Goal: Use online tool/utility: Utilize a website feature to perform a specific function

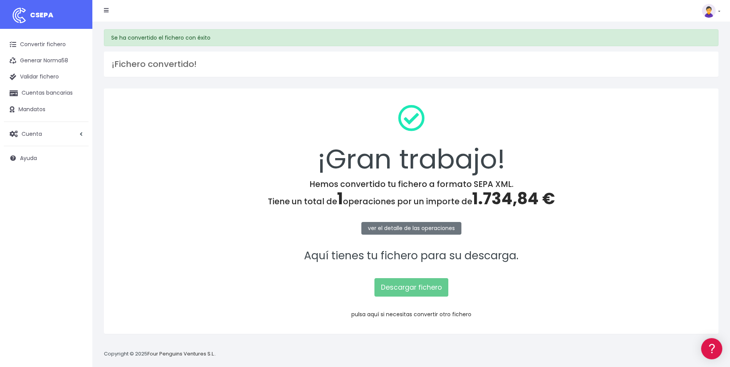
click at [460, 316] on link "pulsa aquí si necesitas convertir otro fichero" at bounding box center [411, 315] width 120 height 8
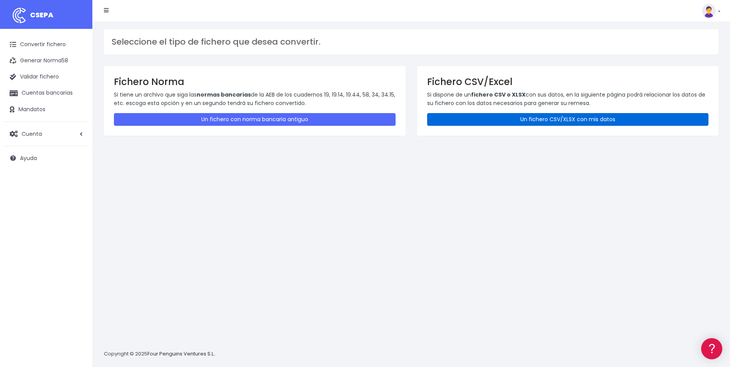
click at [551, 122] on link "Un fichero CSV/XLSX con mis datos" at bounding box center [568, 119] width 282 height 13
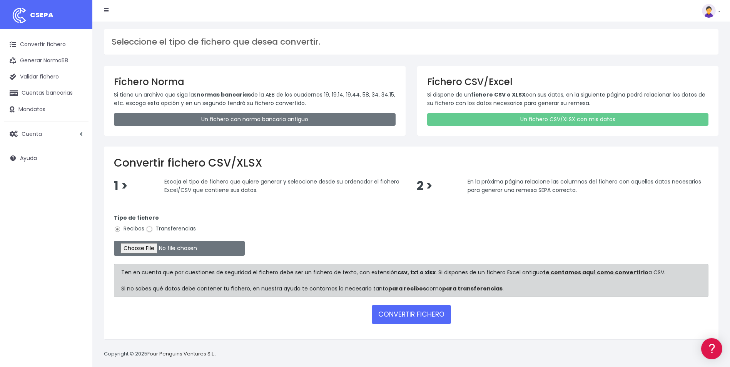
click at [150, 228] on input "Transferencias" at bounding box center [149, 229] width 7 height 7
radio input "true"
click at [143, 250] on input "file" at bounding box center [179, 248] width 131 height 15
type input "C:\fakepath\Copia de LIQUIDACIONES AGOSTO SALA VIP [GEOGRAPHIC_DATA]csv"
click at [412, 311] on button "CONVERTIR FICHERO" at bounding box center [411, 314] width 79 height 18
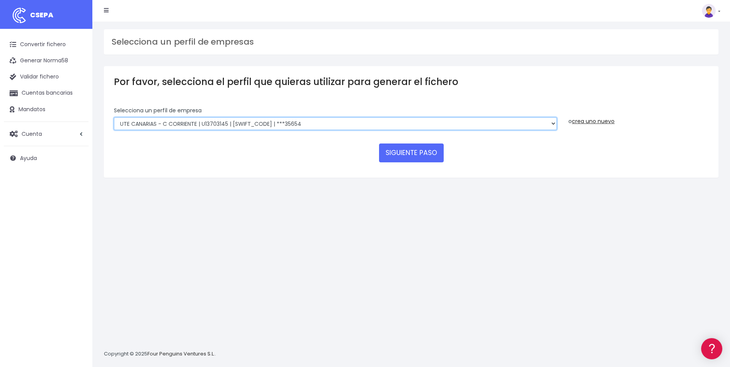
click at [555, 127] on select "INSTITUTO MEDITERRANEO DE ESTUDIOS DE PR | ES91001B53342739 | [SWIFT_CODE] | **…" at bounding box center [335, 123] width 443 height 13
select select "2478"
click at [114, 117] on select "INSTITUTO MEDITERRANEO DE ESTUDIOS DE PR | ES91001B53342739 | [SWIFT_CODE] | **…" at bounding box center [335, 123] width 443 height 13
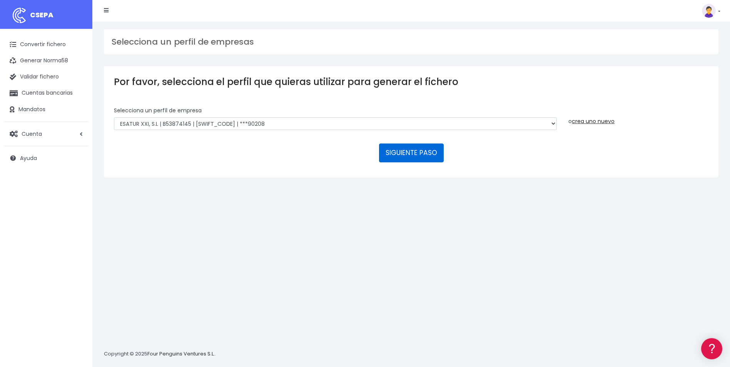
click at [407, 155] on button "SIGUIENTE PASO" at bounding box center [411, 153] width 65 height 18
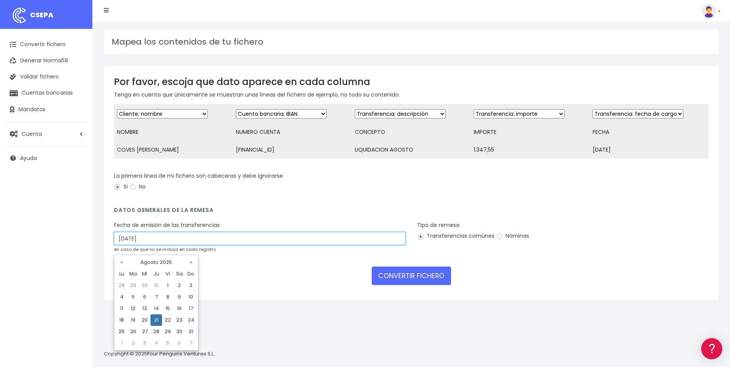
click at [247, 245] on input "21/08/2025" at bounding box center [260, 238] width 292 height 13
click at [133, 320] on td "19" at bounding box center [133, 321] width 12 height 12
type input "19/08/2025"
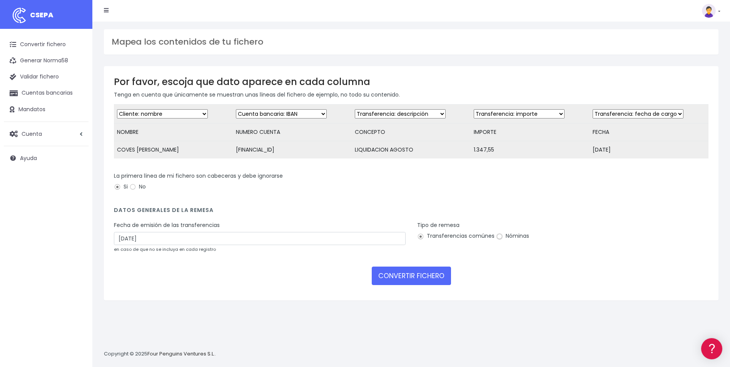
click at [497, 240] on input "Nóminas" at bounding box center [499, 236] width 7 height 7
radio input "true"
click at [414, 285] on button "CONVERTIR FICHERO" at bounding box center [411, 276] width 79 height 18
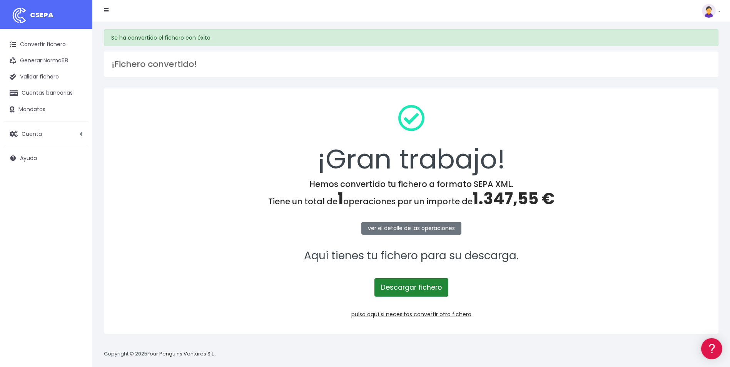
click at [414, 286] on link "Descargar fichero" at bounding box center [412, 287] width 74 height 18
click at [419, 287] on link "Descargar fichero" at bounding box center [412, 287] width 74 height 18
